Goal: Transaction & Acquisition: Purchase product/service

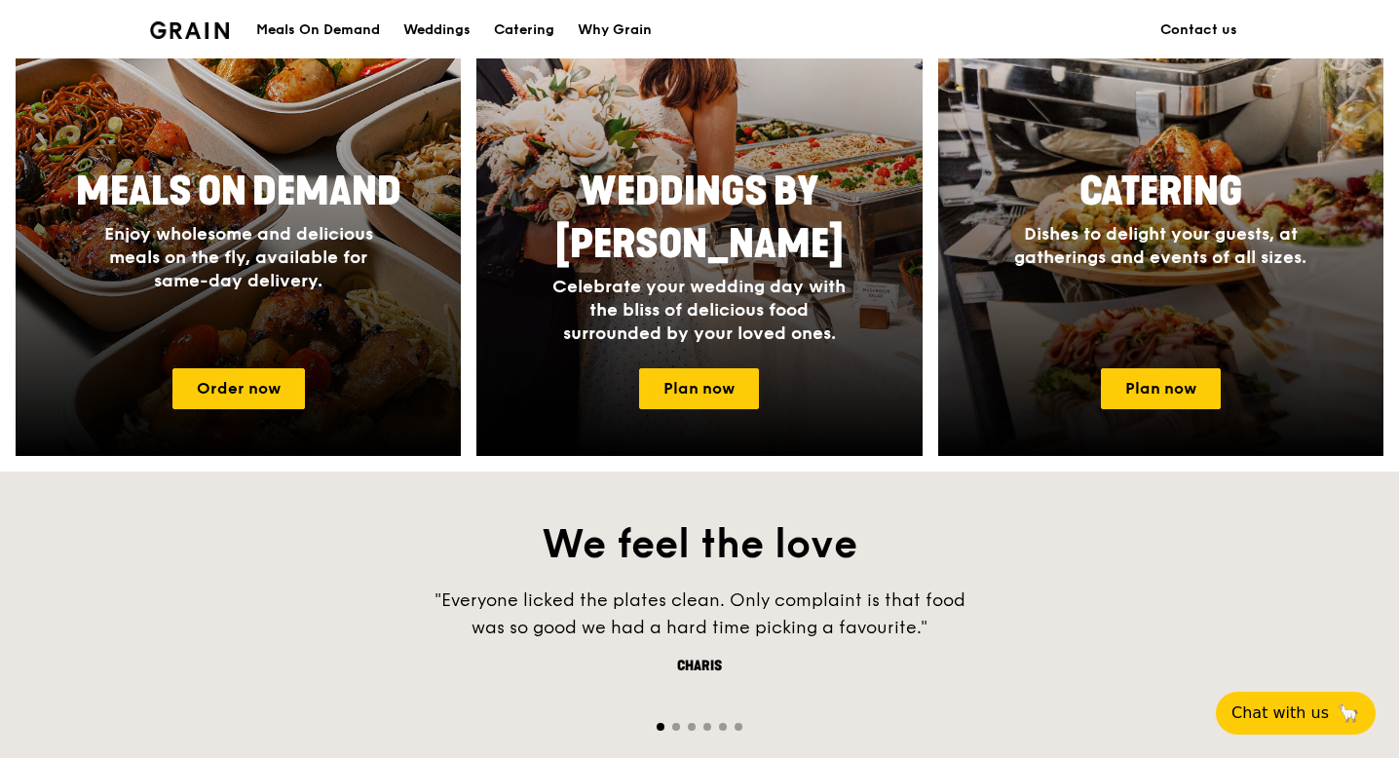
scroll to position [967, 0]
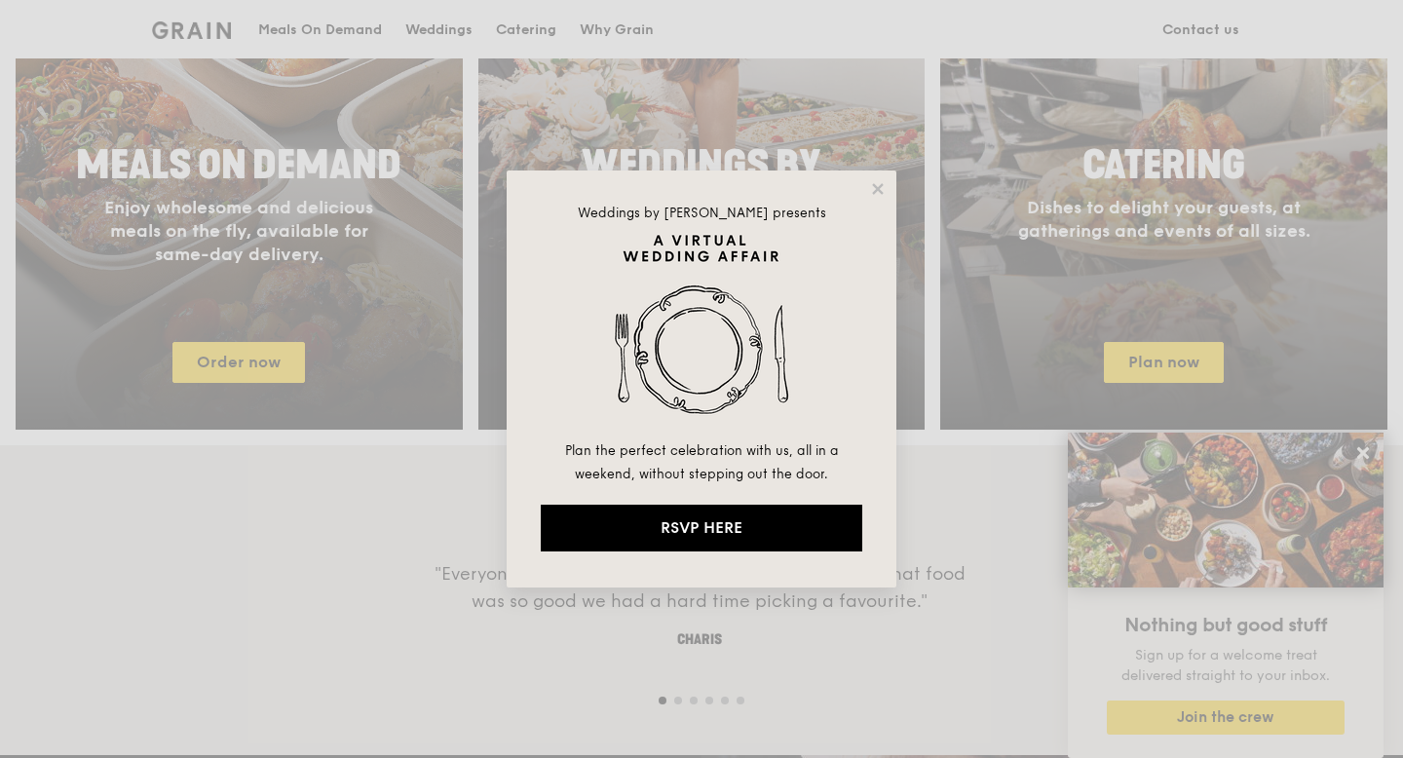
click at [927, 375] on div "Weddings by [PERSON_NAME] presents Plan the perfect celebration with us, all in…" at bounding box center [701, 379] width 1403 height 758
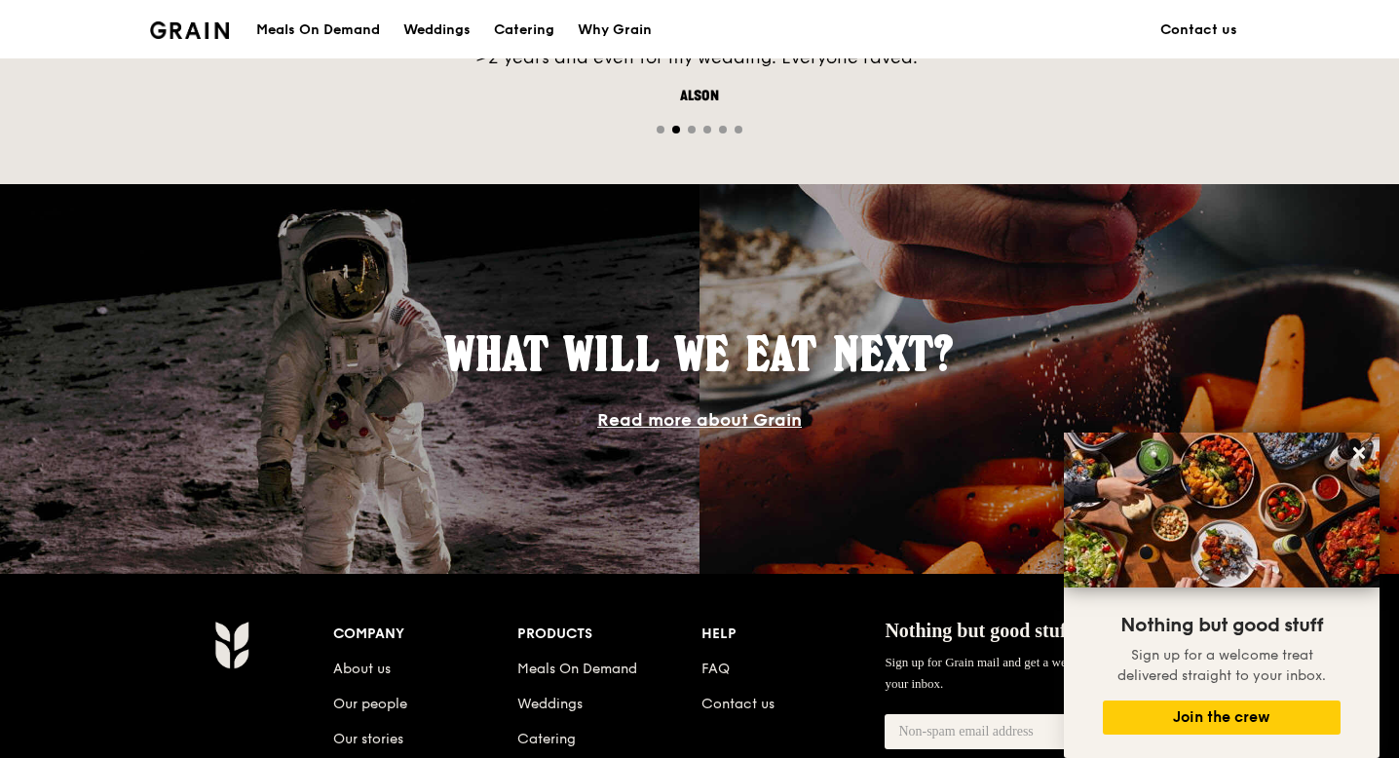
scroll to position [1570, 0]
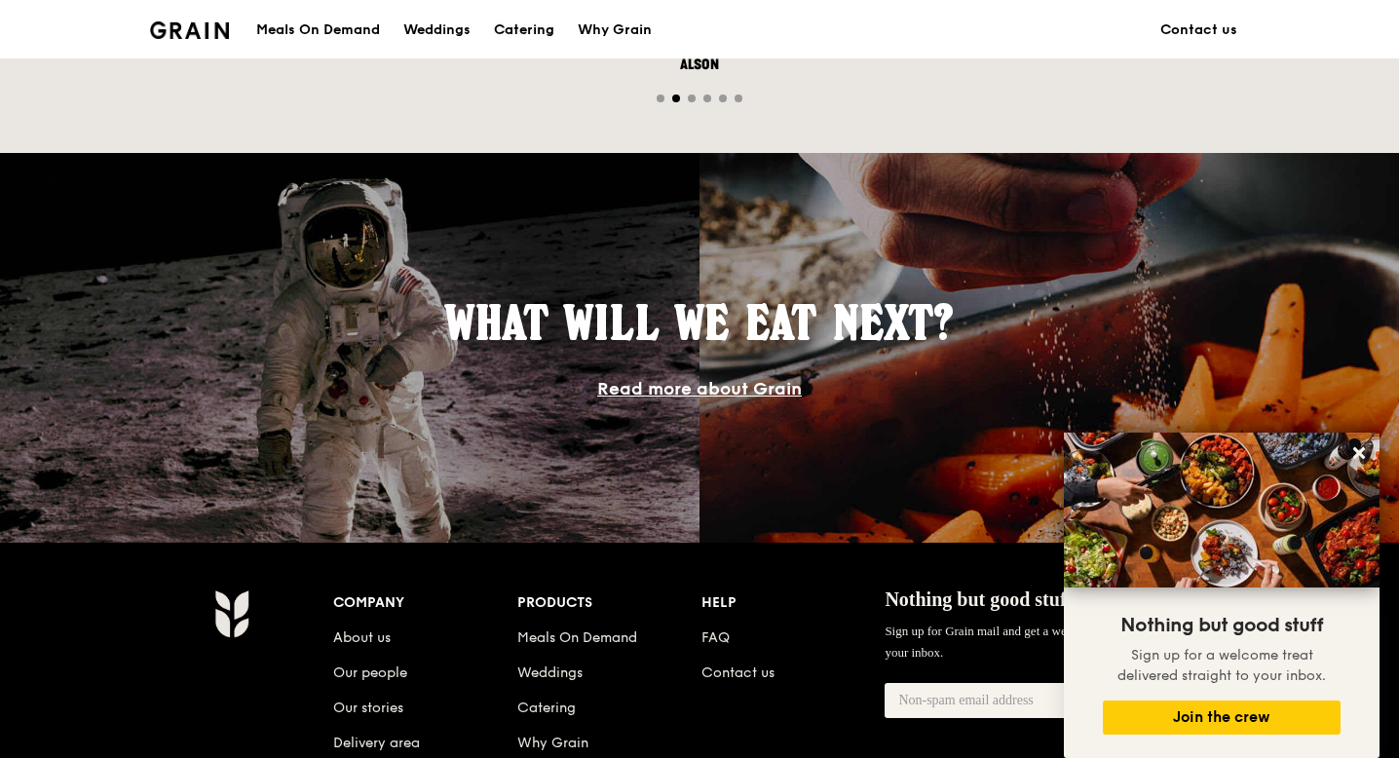
click at [533, 24] on div "Catering" at bounding box center [524, 30] width 60 height 58
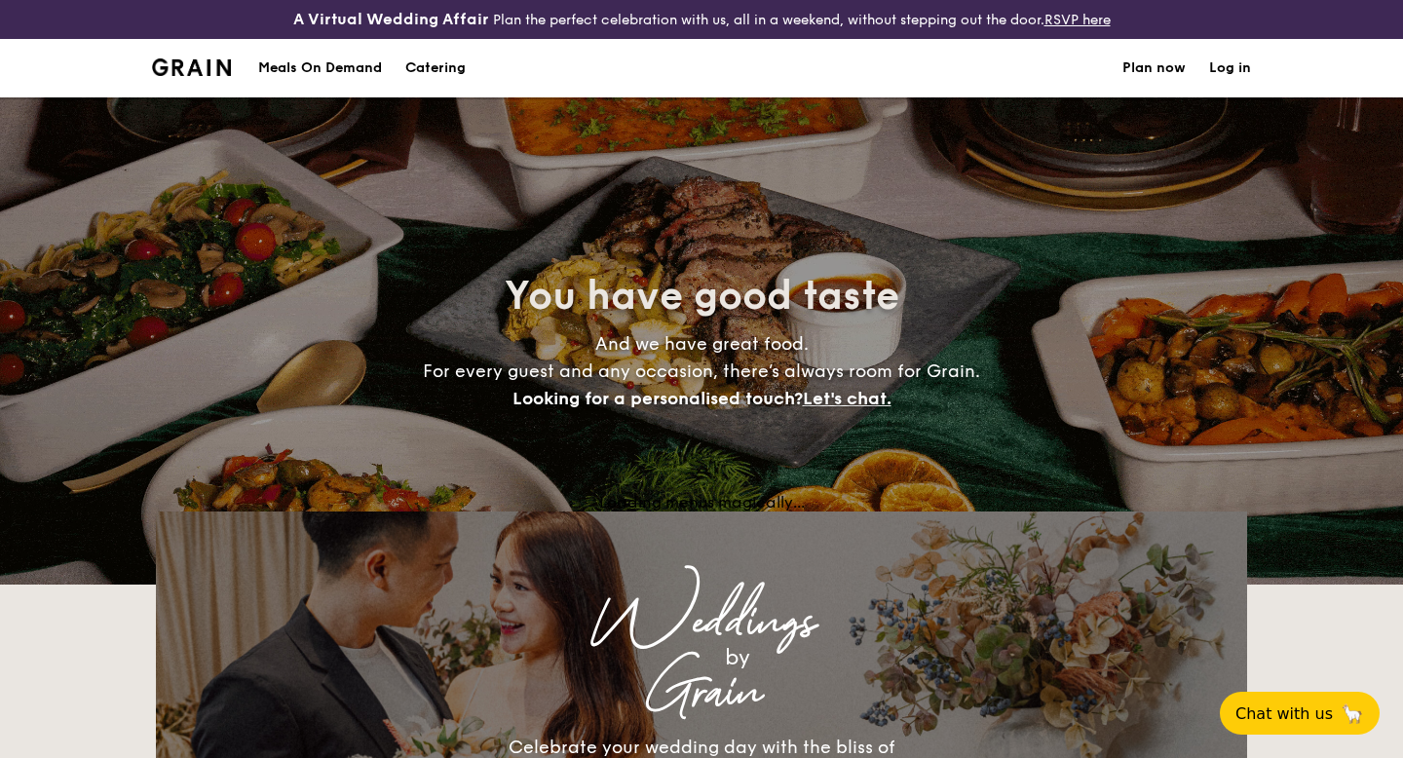
select select
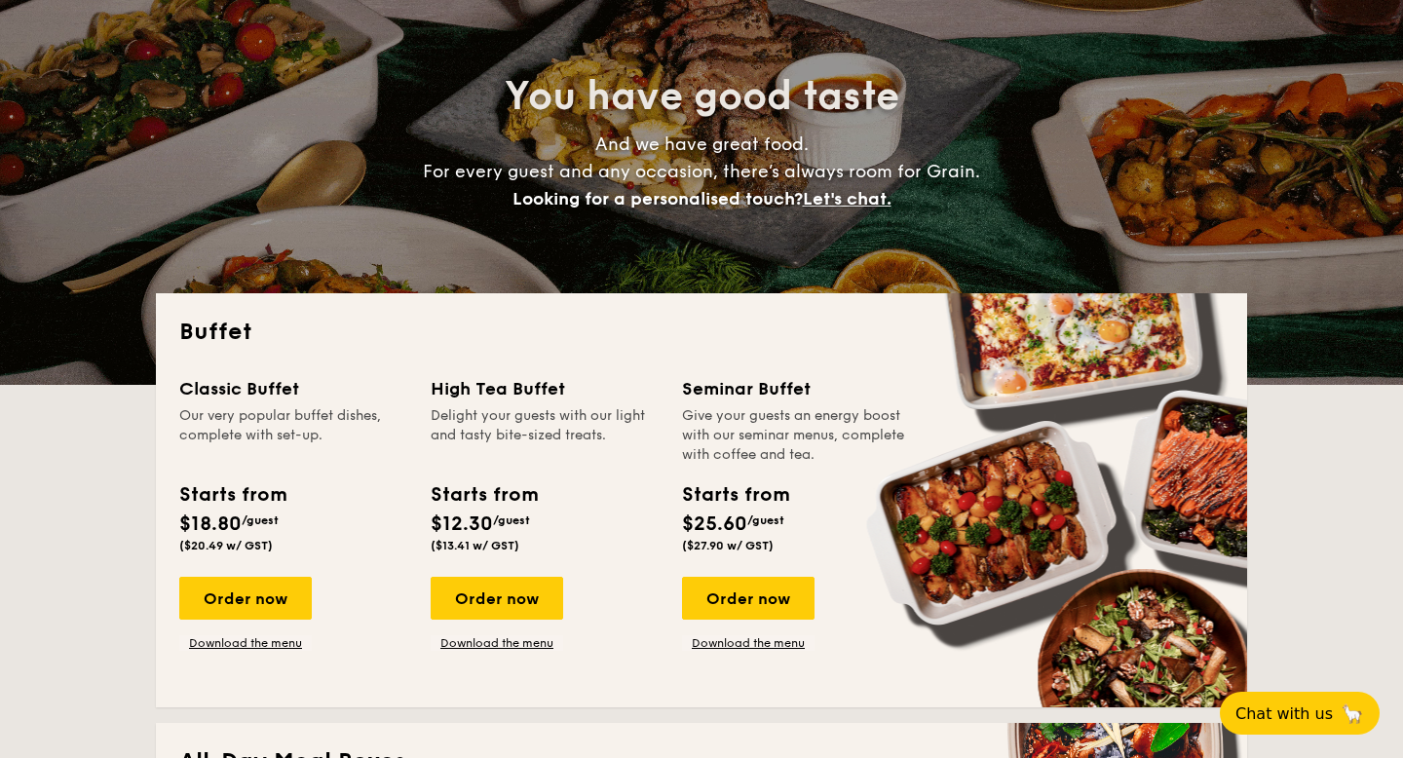
scroll to position [329, 0]
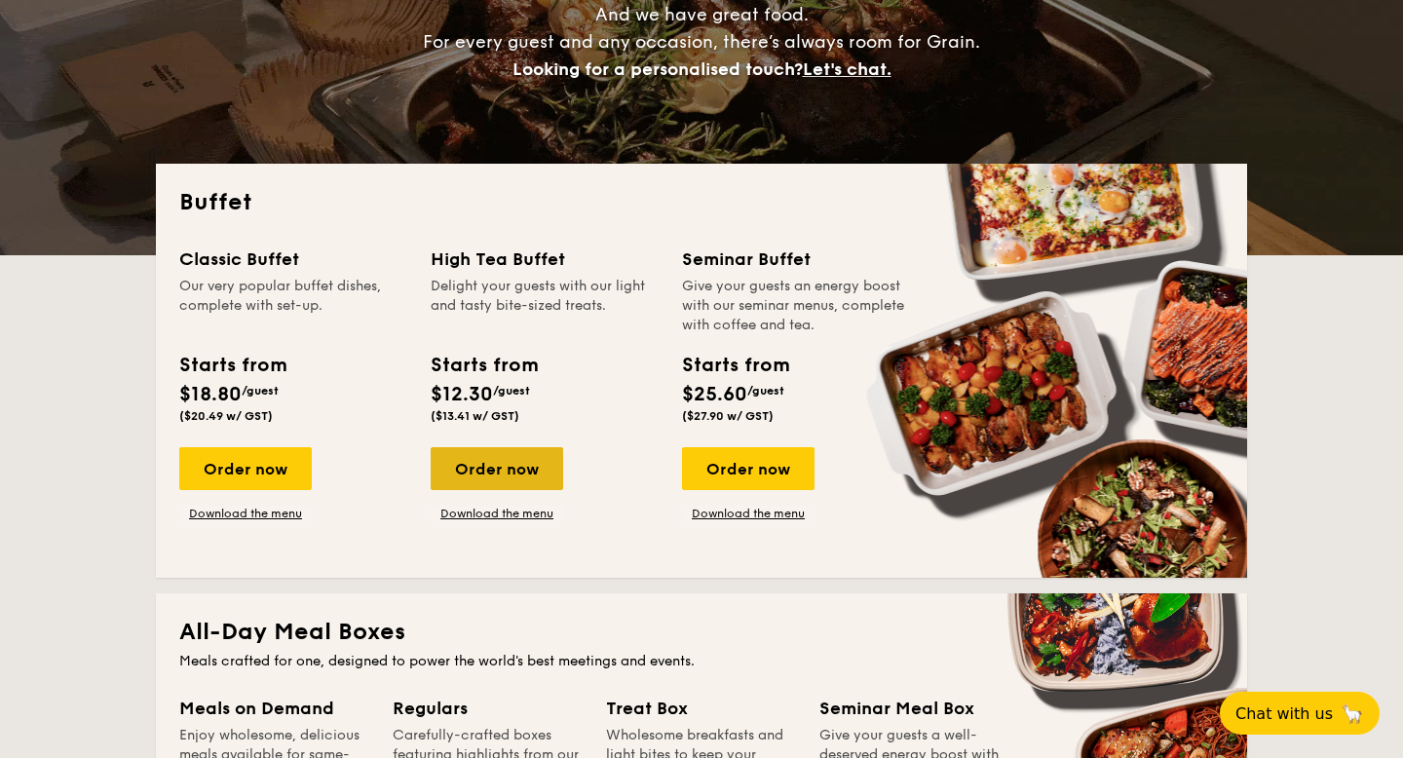
click at [495, 474] on div "Order now" at bounding box center [497, 468] width 133 height 43
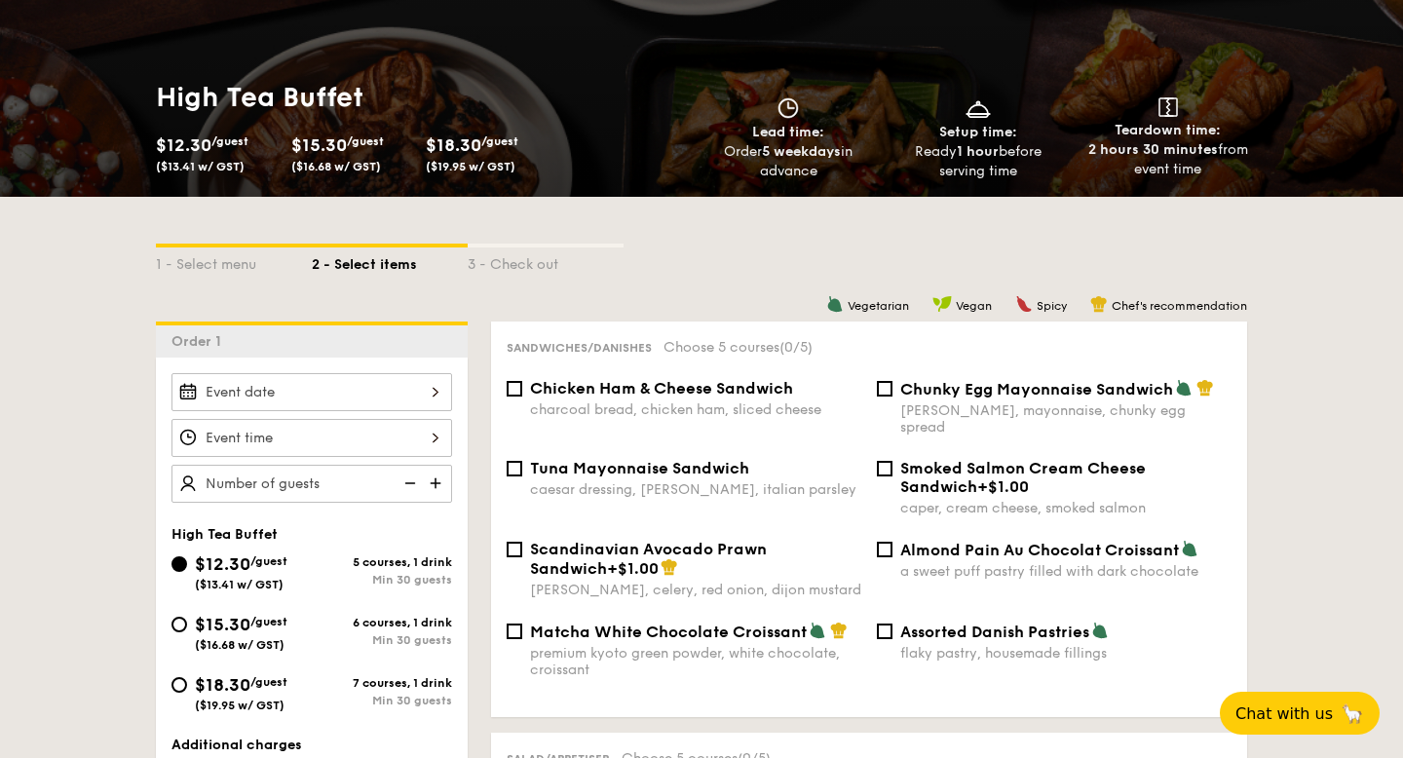
scroll to position [298, 0]
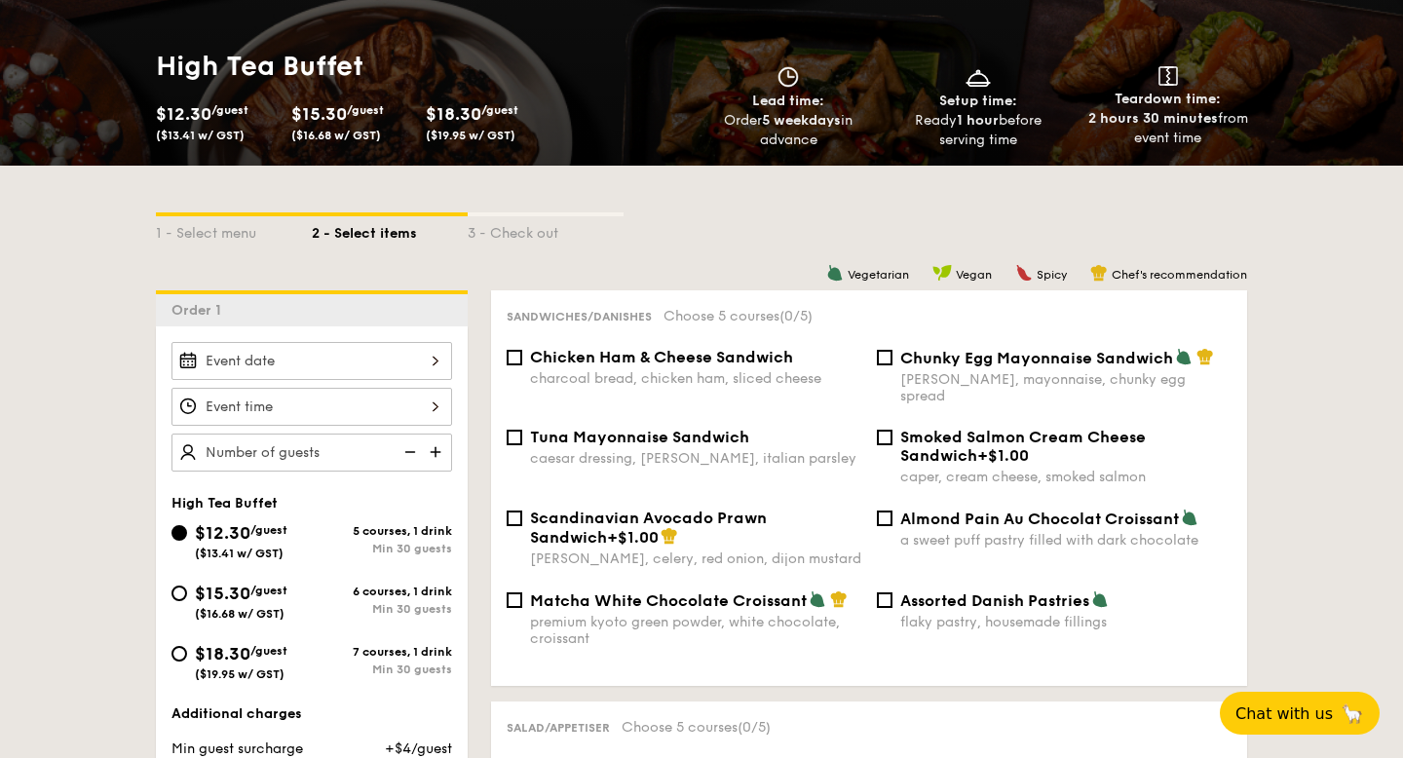
click at [396, 367] on div at bounding box center [311, 361] width 281 height 38
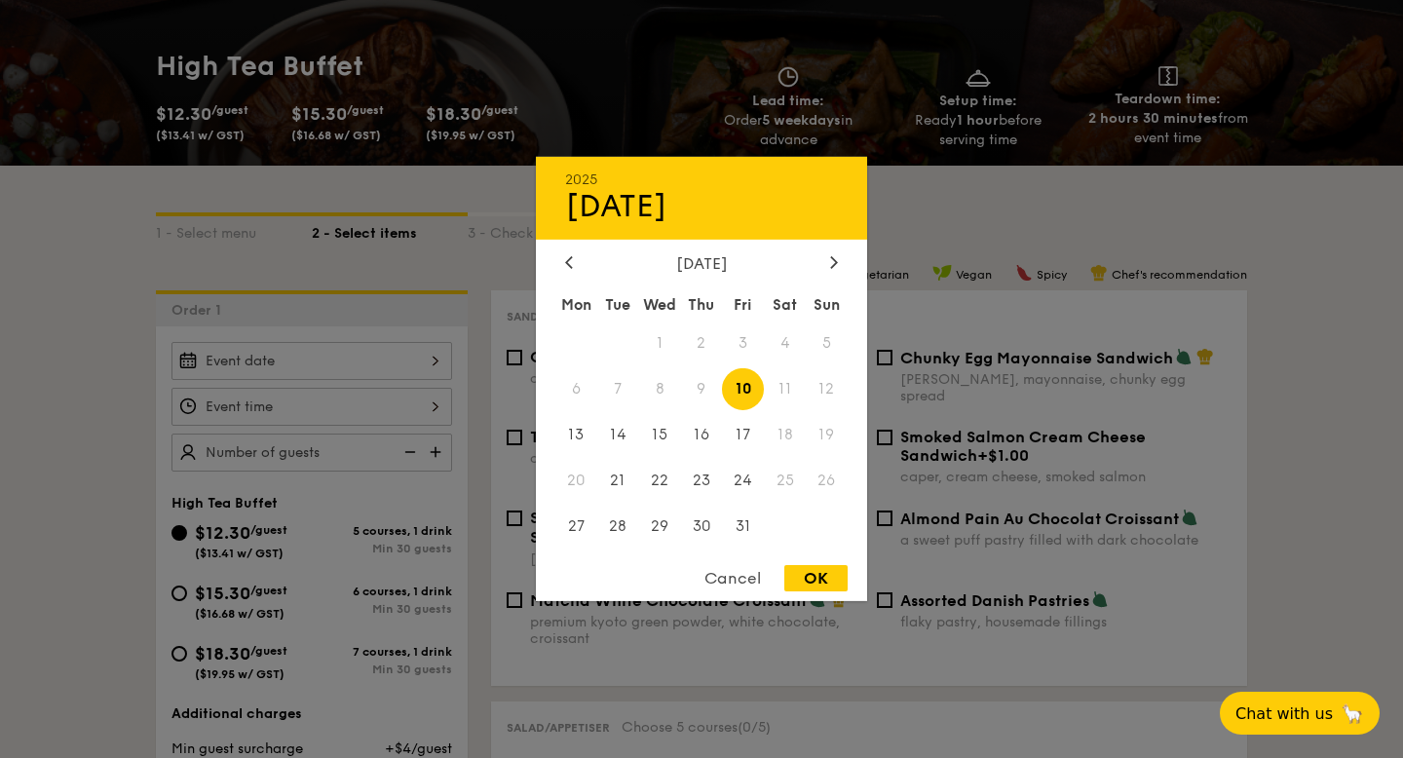
click at [374, 321] on div at bounding box center [701, 379] width 1403 height 758
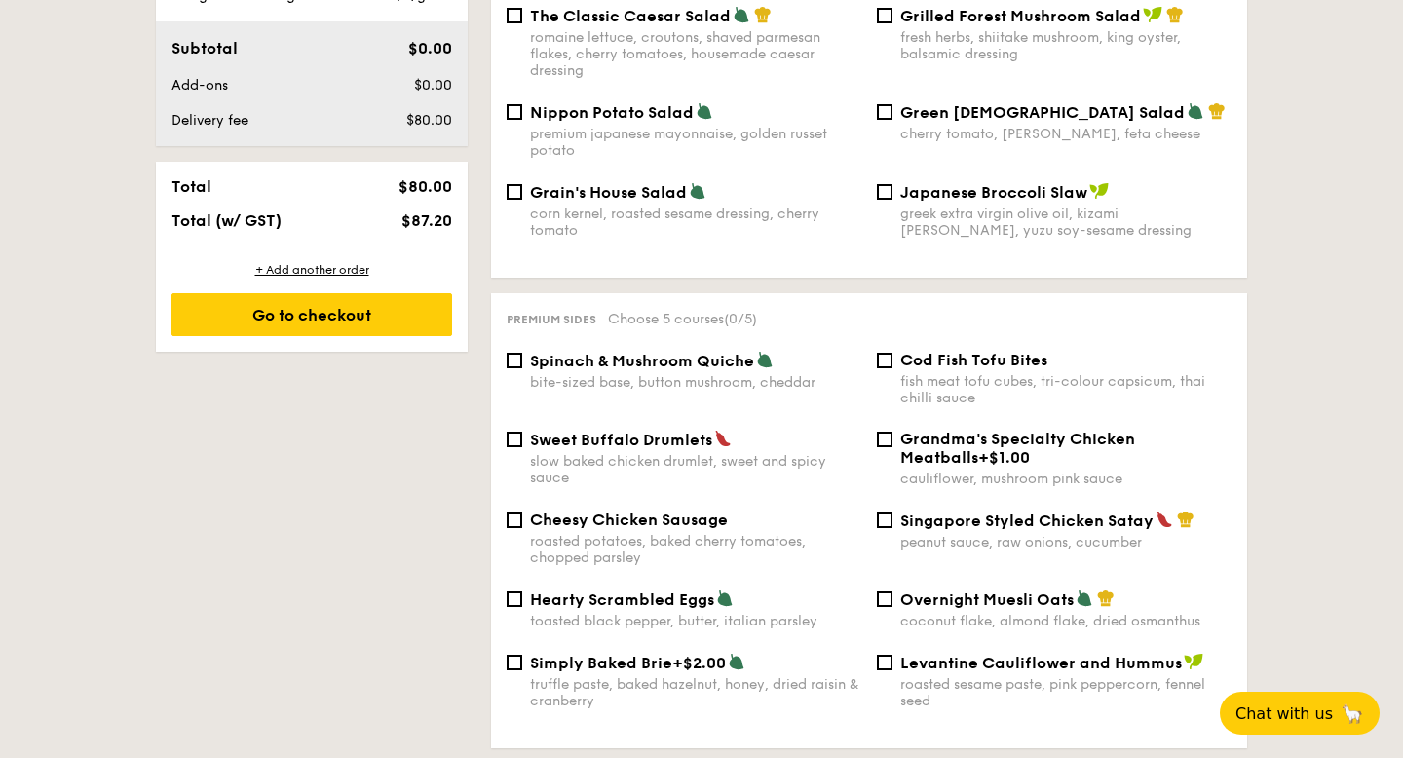
scroll to position [1070, 0]
